Goal: Find specific page/section: Find specific page/section

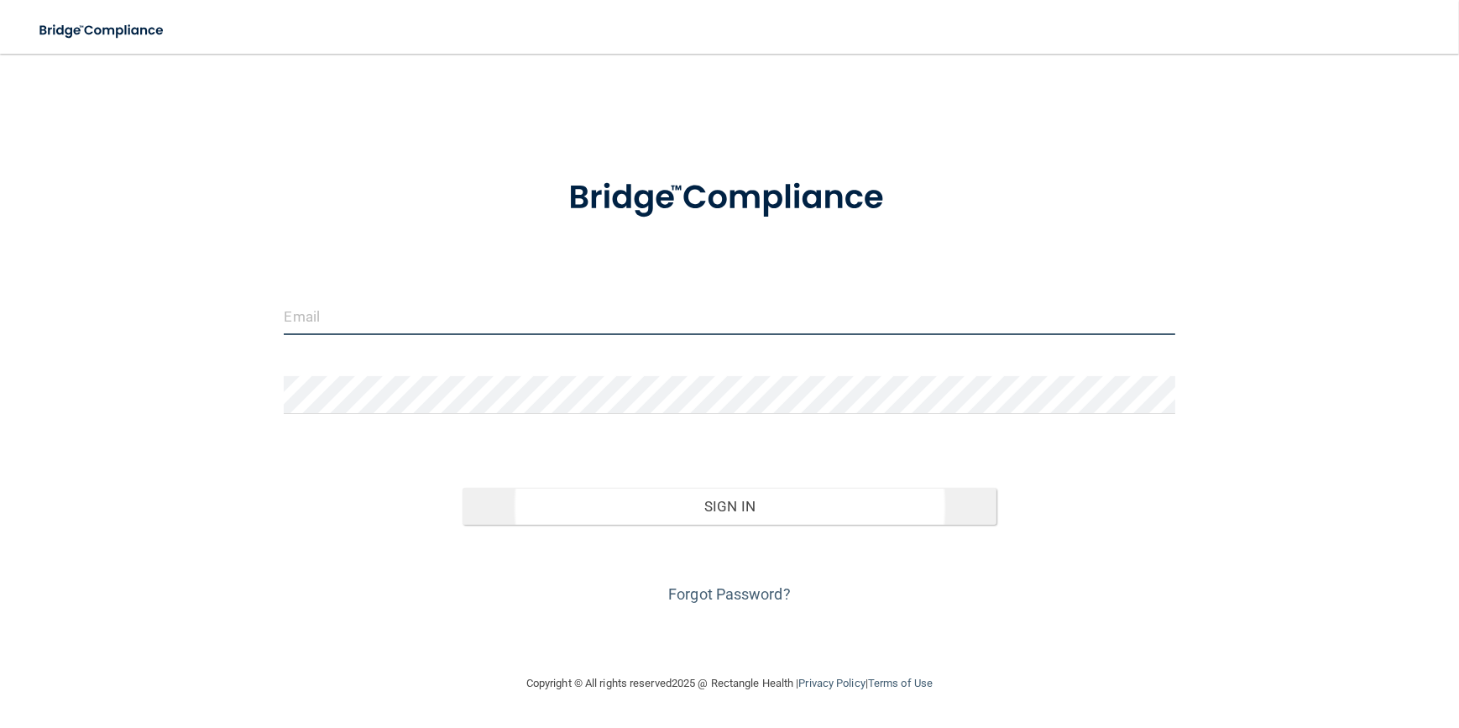
type input "[EMAIL_ADDRESS][DOMAIN_NAME]"
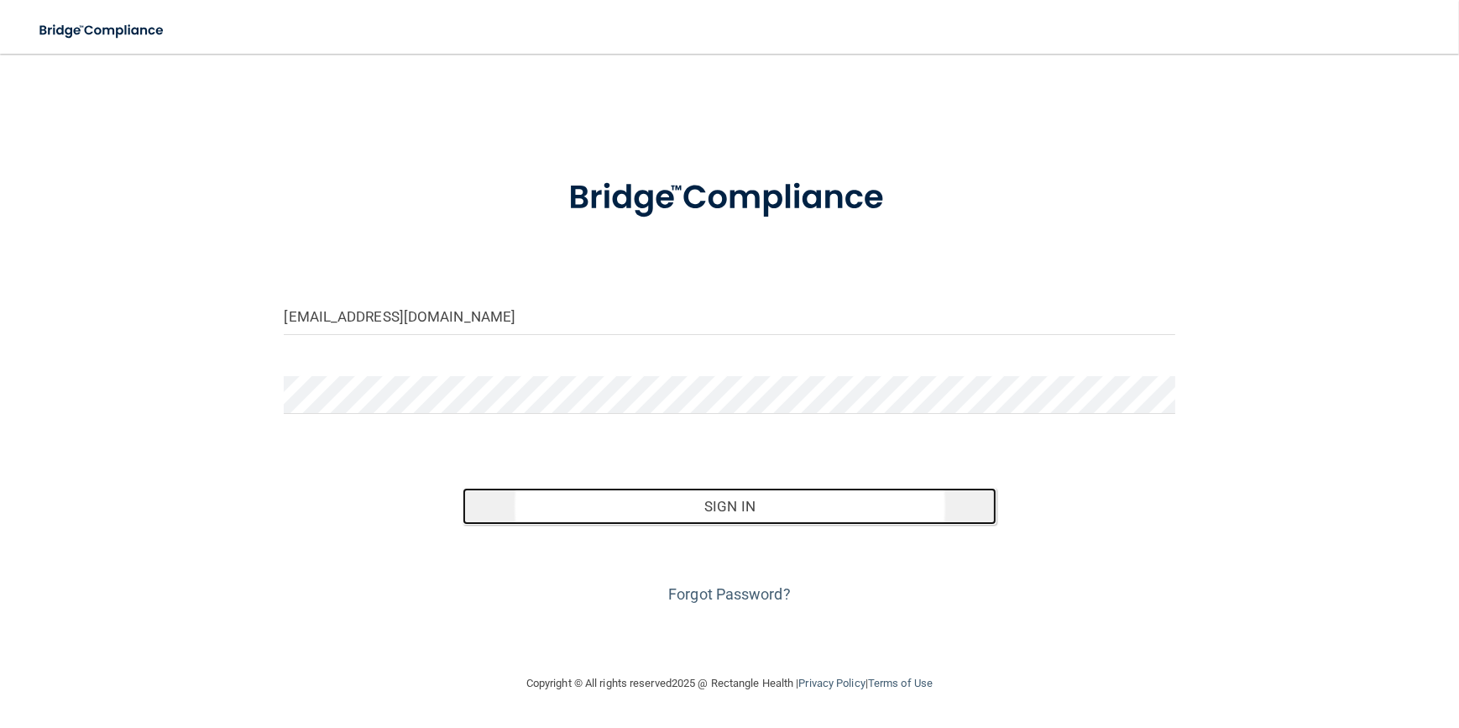
click at [704, 506] on button "Sign In" at bounding box center [730, 506] width 535 height 37
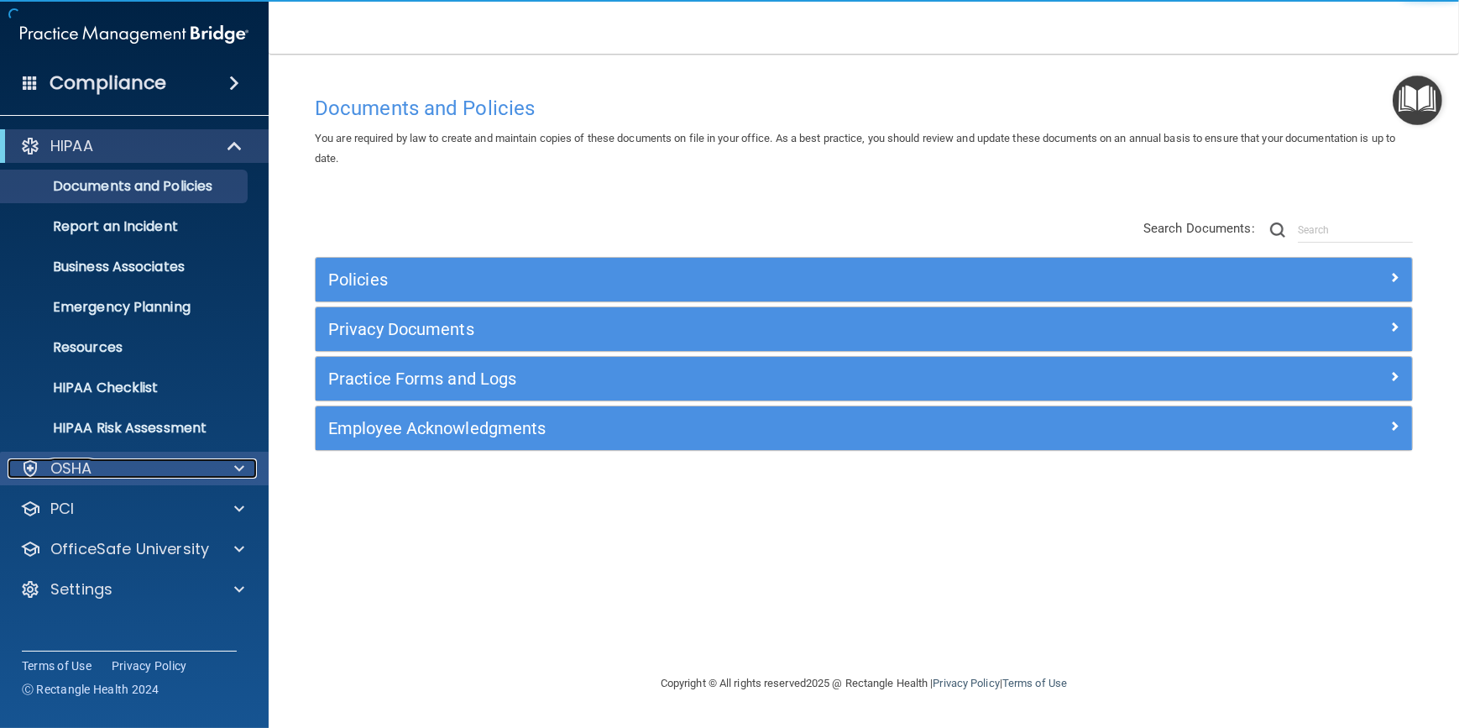
click at [242, 462] on span at bounding box center [239, 468] width 10 height 20
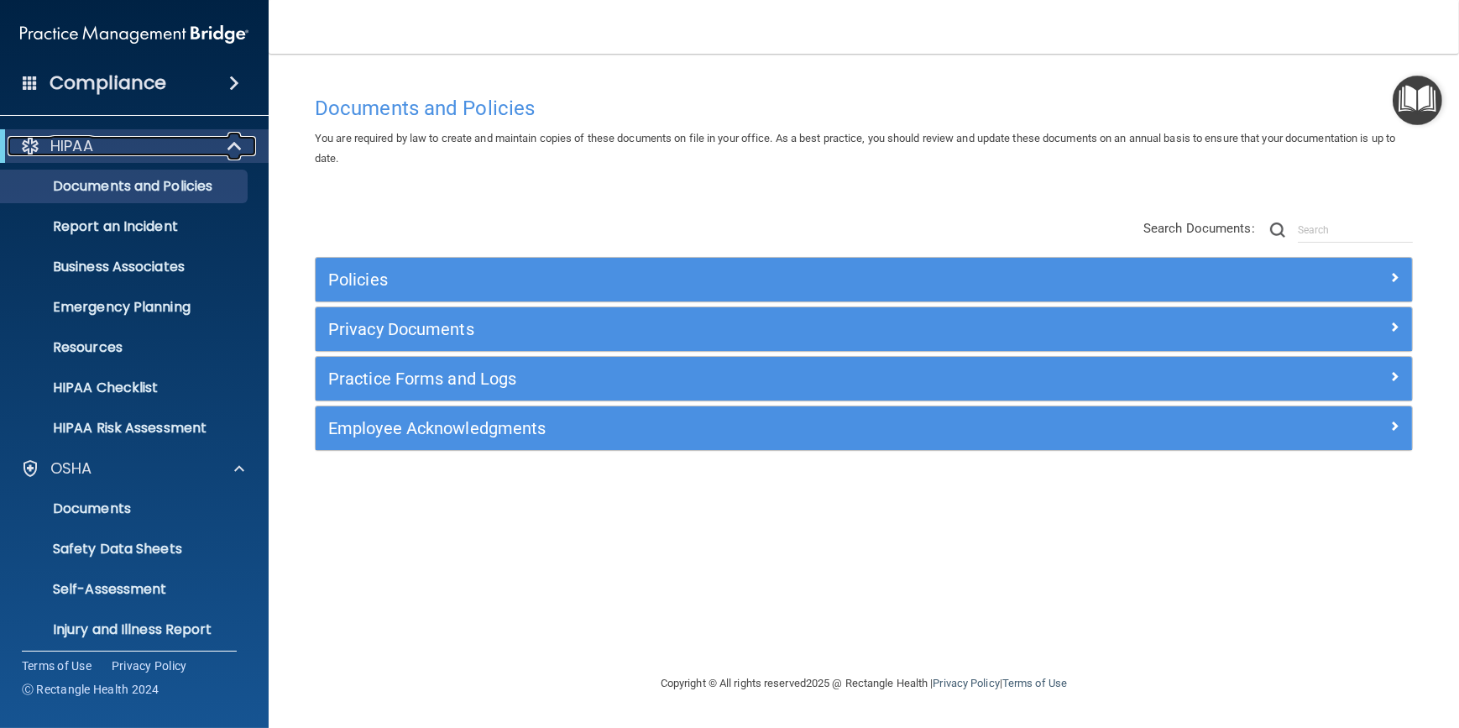
click at [232, 146] on span at bounding box center [236, 146] width 14 height 20
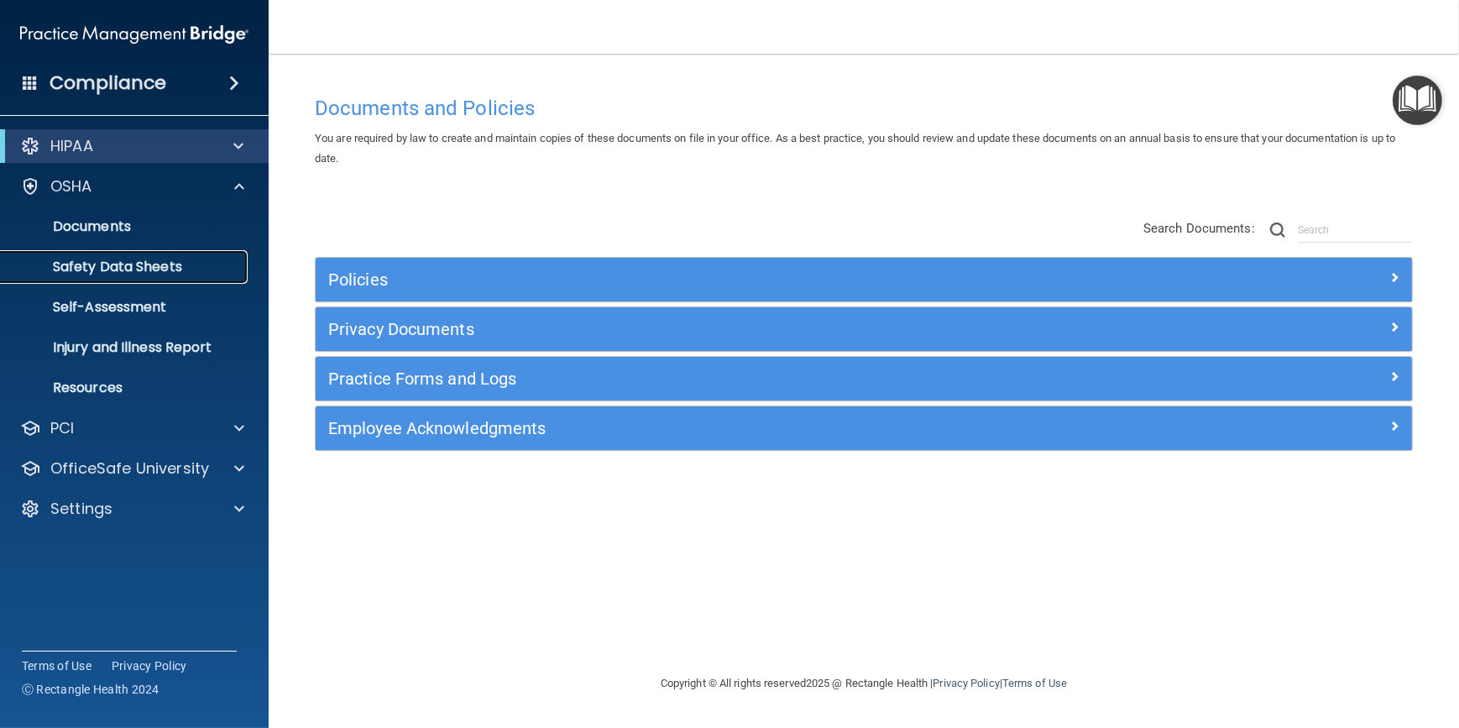
click at [122, 270] on p "Safety Data Sheets" at bounding box center [125, 267] width 229 height 17
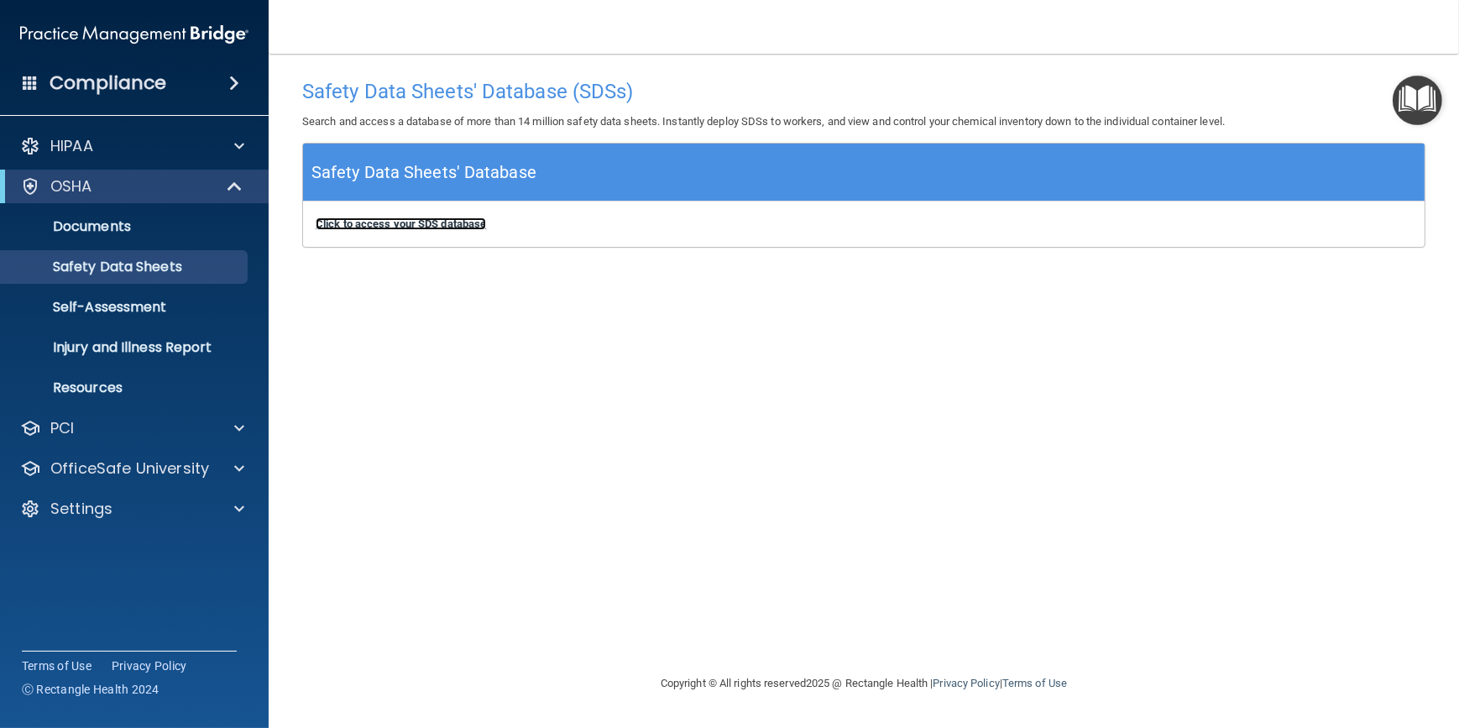
click at [411, 227] on b "Click to access your SDS database" at bounding box center [401, 223] width 170 height 13
click at [142, 227] on p "Documents" at bounding box center [125, 226] width 229 height 17
